Goal: Transaction & Acquisition: Purchase product/service

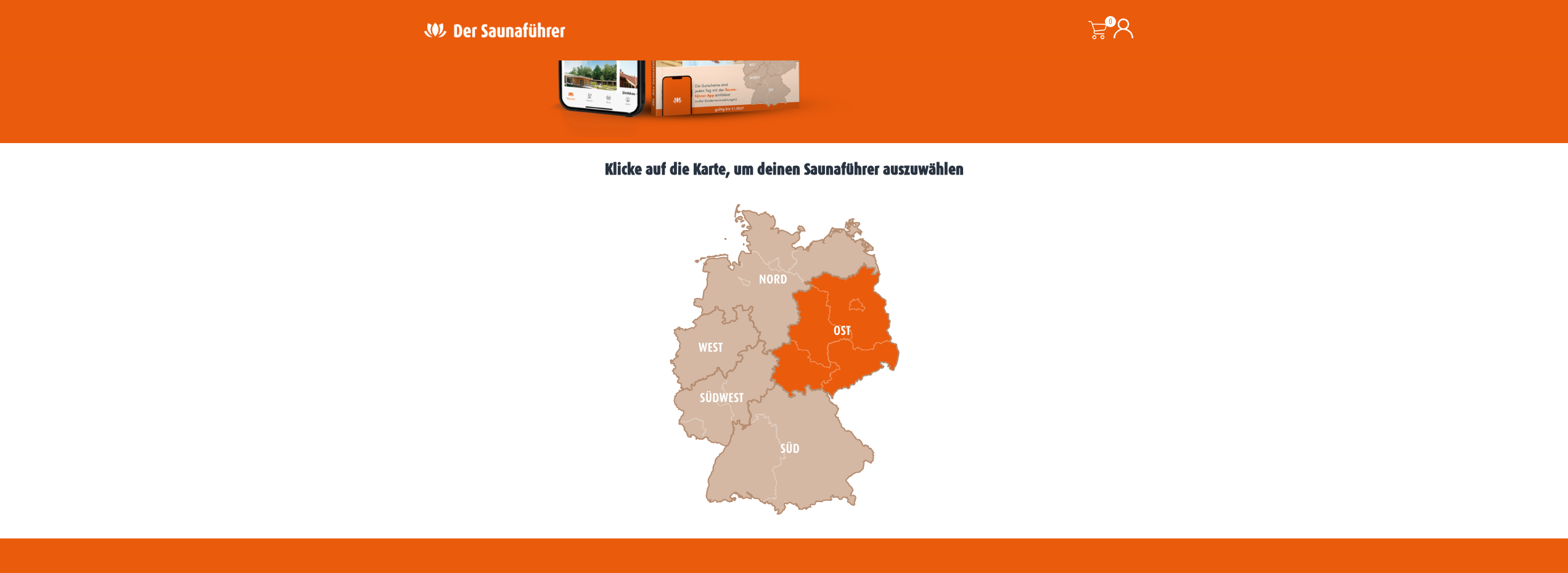
scroll to position [252, 0]
click at [824, 356] on icon at bounding box center [834, 331] width 128 height 135
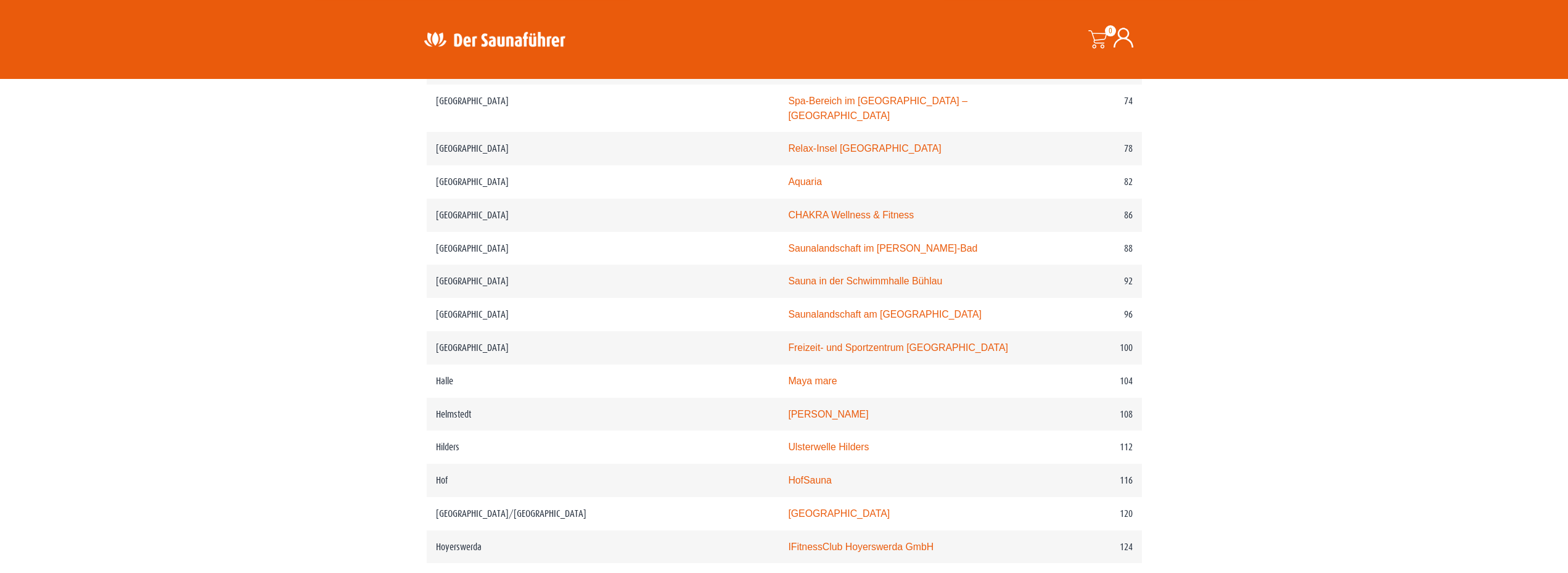
scroll to position [1091, 0]
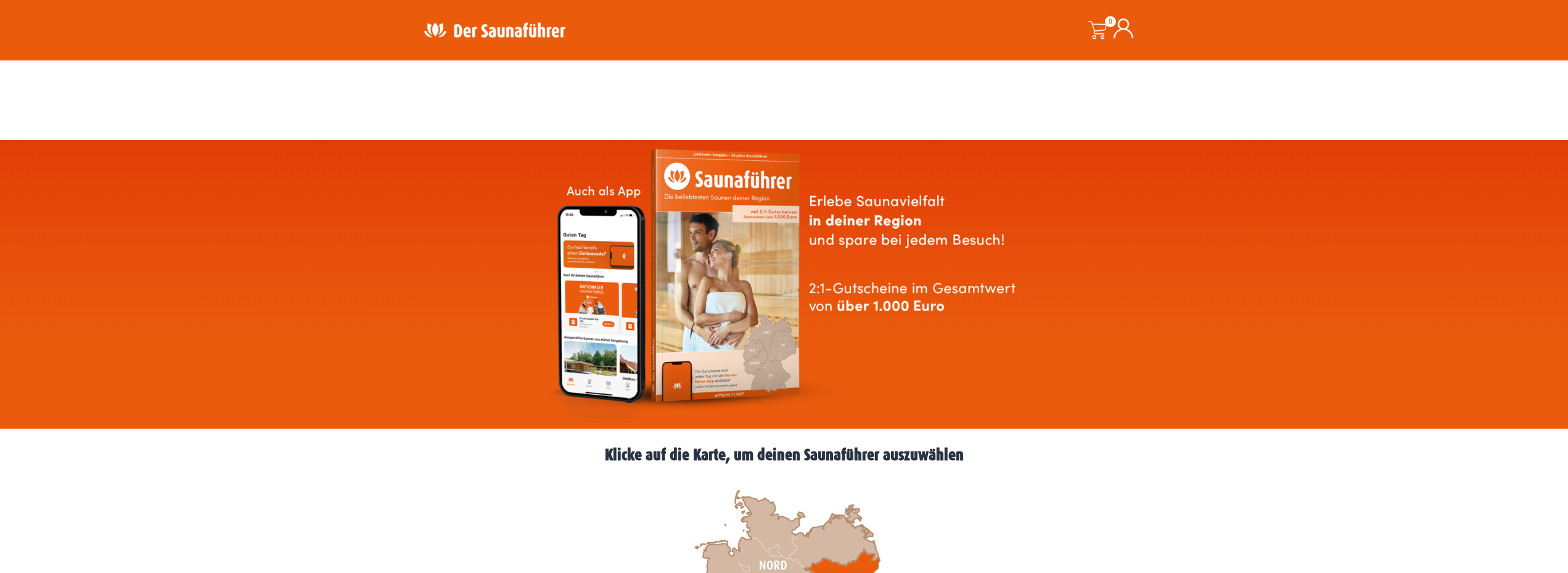
scroll to position [252, 0]
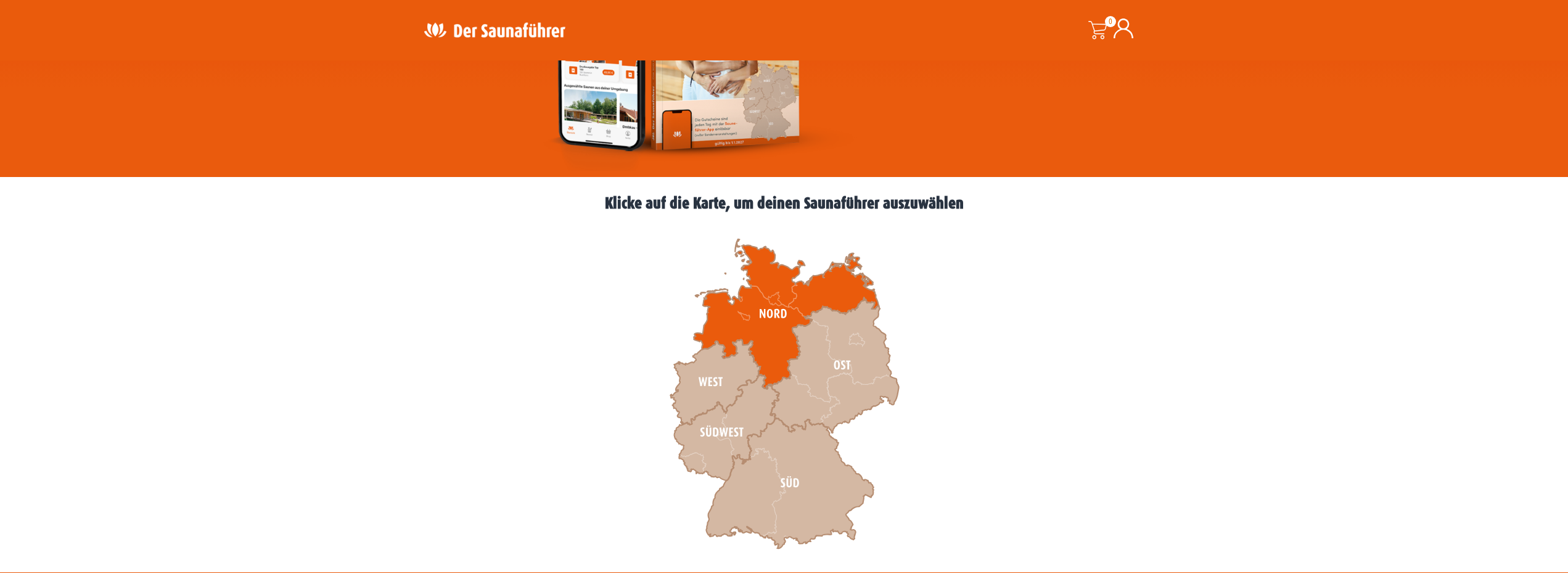
click at [766, 343] on icon at bounding box center [786, 314] width 185 height 150
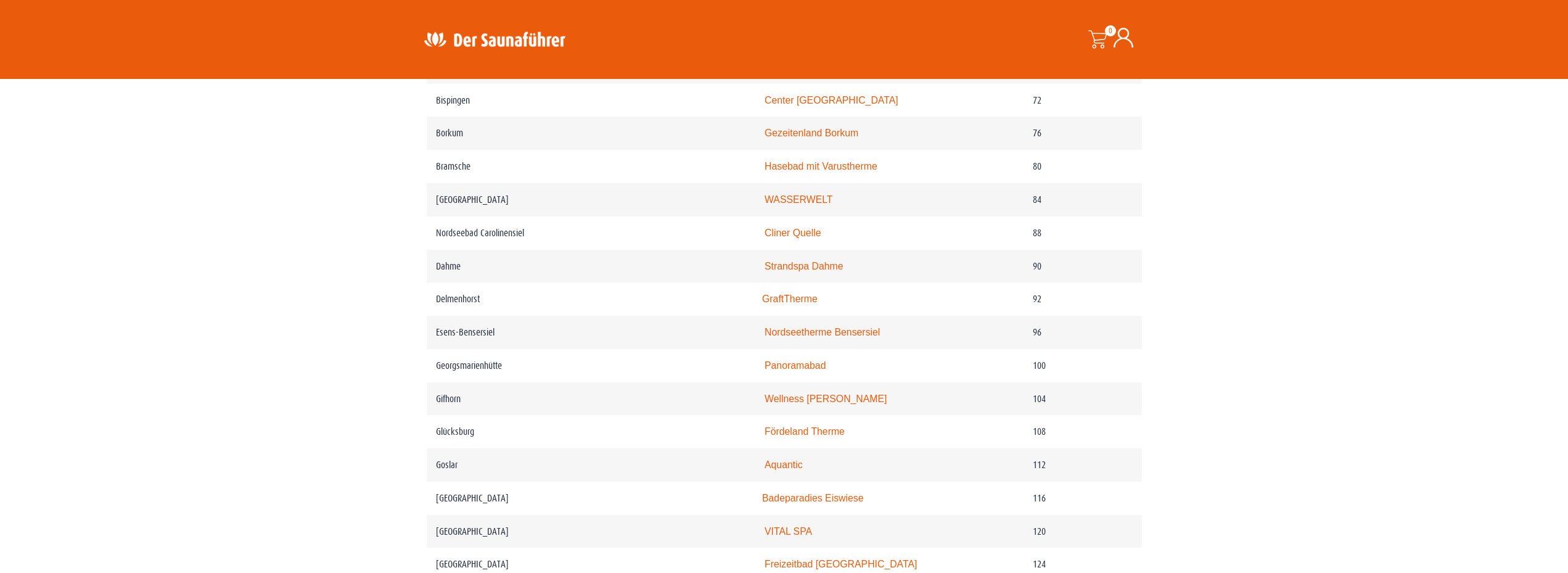
scroll to position [1174, 0]
